Goal: Information Seeking & Learning: Understand process/instructions

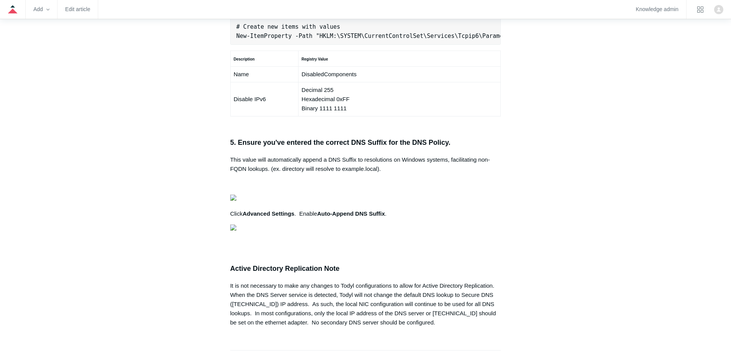
scroll to position [575, 0]
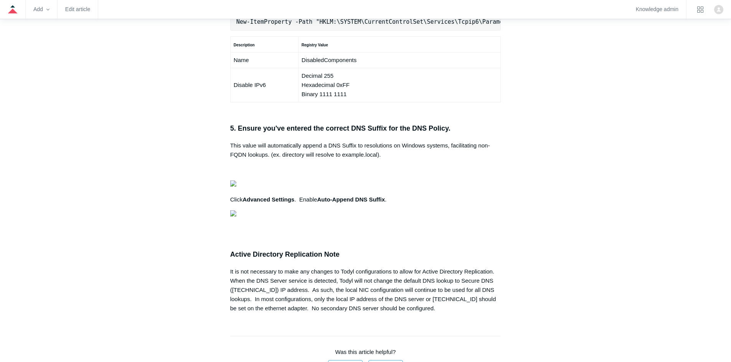
copy pre "New-NetFirewallRule -DisplayName "Todyl SGN Network" -Direction Inbound -Progra…"
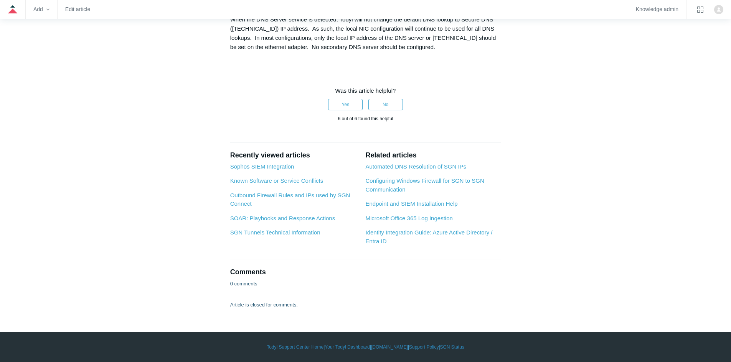
scroll to position [1036, 0]
drag, startPoint x: 63, startPoint y: 170, endPoint x: 69, endPoint y: 148, distance: 22.7
